Goal: Entertainment & Leisure: Consume media (video, audio)

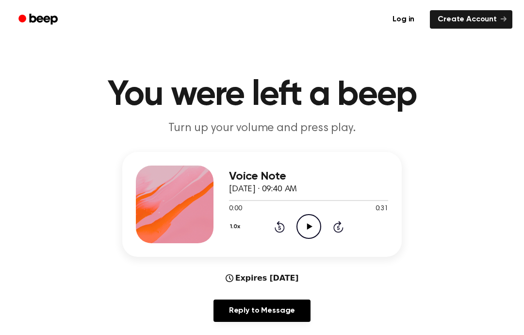
click at [309, 230] on icon "Play Audio" at bounding box center [308, 226] width 25 height 25
click at [307, 236] on icon "Play Audio" at bounding box center [308, 226] width 25 height 25
click at [308, 236] on icon "Pause Audio" at bounding box center [308, 226] width 25 height 25
click at [284, 229] on icon at bounding box center [280, 227] width 10 height 12
click at [274, 232] on icon "Rewind 5 seconds" at bounding box center [279, 226] width 11 height 13
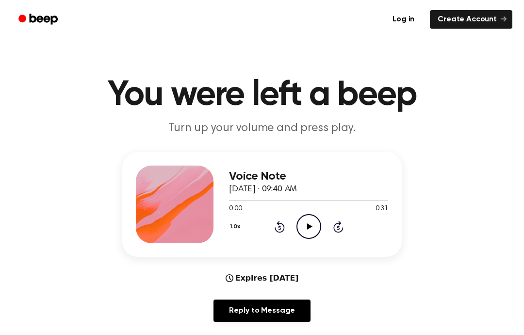
click at [304, 242] on div "Voice Note [DATE] · 09:40 AM 0:00 0:31 Your browser does not support the [objec…" at bounding box center [308, 204] width 159 height 78
click at [305, 233] on icon "Play Audio" at bounding box center [308, 226] width 25 height 25
click at [298, 235] on icon "Pause Audio" at bounding box center [308, 226] width 25 height 25
click at [301, 232] on icon "Play Audio" at bounding box center [308, 226] width 25 height 25
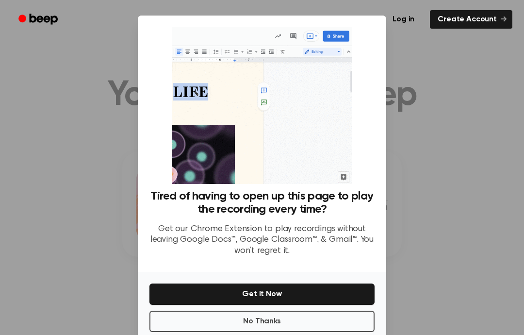
click at [461, 254] on div at bounding box center [262, 167] width 524 height 335
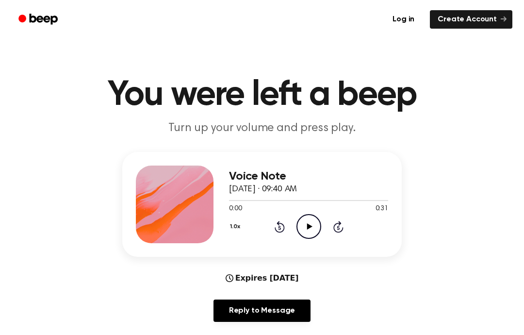
click at [326, 216] on div "1.0x Rewind 5 seconds Play Audio Skip 5 seconds" at bounding box center [308, 226] width 159 height 25
click at [302, 229] on icon "Play Audio" at bounding box center [308, 226] width 25 height 25
click at [320, 230] on circle at bounding box center [309, 226] width 24 height 24
click at [301, 226] on icon "Play Audio" at bounding box center [308, 226] width 25 height 25
click at [306, 229] on icon "Pause Audio" at bounding box center [308, 226] width 25 height 25
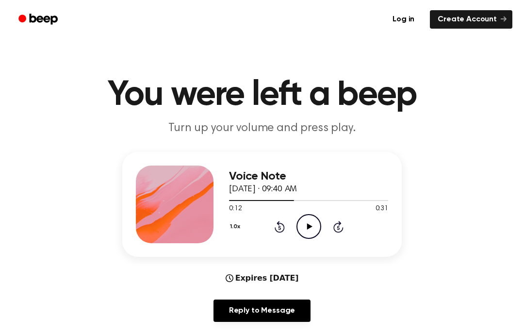
click at [313, 228] on icon "Play Audio" at bounding box center [308, 226] width 25 height 25
click at [311, 229] on icon at bounding box center [309, 226] width 4 height 6
click at [274, 228] on icon "Rewind 5 seconds" at bounding box center [279, 226] width 11 height 13
click at [303, 230] on icon "Play Audio" at bounding box center [308, 226] width 25 height 25
click at [295, 231] on div "1.0x Rewind 5 seconds Pause Audio Skip 5 seconds" at bounding box center [308, 226] width 159 height 25
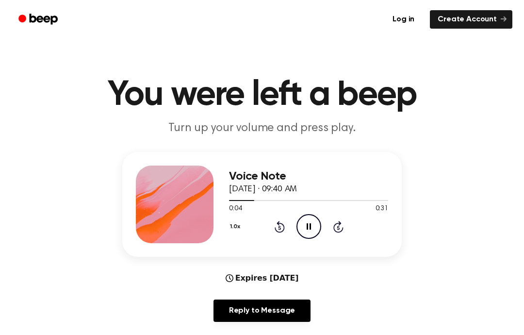
click at [310, 228] on icon at bounding box center [309, 226] width 4 height 6
click at [279, 230] on icon at bounding box center [279, 228] width 2 height 4
click at [299, 231] on icon "Play Audio" at bounding box center [308, 226] width 25 height 25
